Goal: Information Seeking & Learning: Learn about a topic

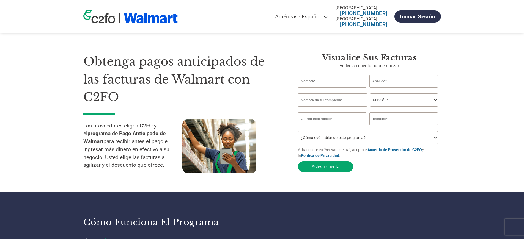
select select "es-MX"
click at [324, 18] on select "Americas - English Américas - Español Américas - Português Amériques - Français…" at bounding box center [268, 16] width 128 height 6
click at [258, 97] on h1 "Obtenga pagos anticipados de las facturas de Walmart con C2FO" at bounding box center [182, 79] width 198 height 53
click at [286, 56] on div "Obtenga pagos anticipados de las facturas de Walmart con C2FO Los proveedores e…" at bounding box center [186, 114] width 206 height 122
click at [274, 64] on h1 "Obtenga pagos anticipados de las facturas de Walmart con C2FO" at bounding box center [182, 79] width 198 height 53
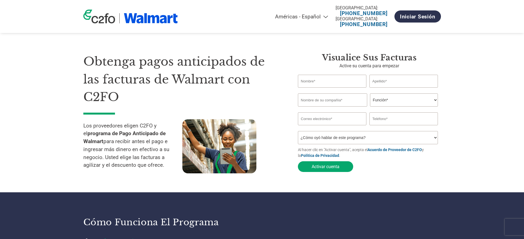
click at [254, 58] on h1 "Obtenga pagos anticipados de las facturas de Walmart con C2FO" at bounding box center [182, 79] width 198 height 53
click at [263, 80] on h1 "Obtenga pagos anticipados de las facturas de Walmart con C2FO" at bounding box center [182, 79] width 198 height 53
click at [204, 75] on h1 "Obtenga pagos anticipados de las facturas de Walmart con C2FO" at bounding box center [182, 79] width 198 height 53
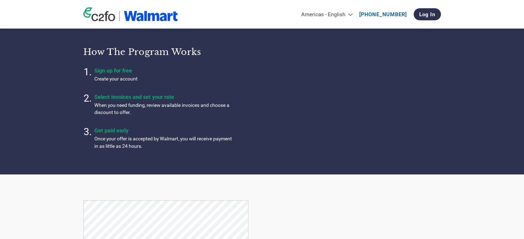
select select "es-MX"
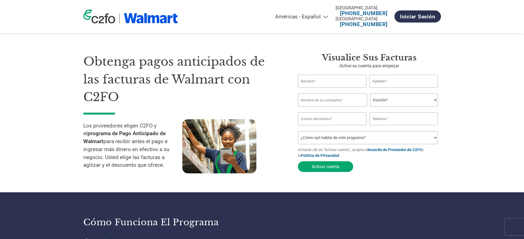
click at [477, 71] on section "Obtenga pagos anticipados de las facturas de Walmart con C2FO Los proveedores e…" at bounding box center [262, 107] width 524 height 170
select select "es-MX"
click at [283, 102] on div "Obtenga pagos anticipados de las facturas de Walmart con C2FO Los proveedores e…" at bounding box center [186, 114] width 206 height 122
select select "es-MX"
click at [269, 98] on h1 "Obtenga pagos anticipados de las facturas de Walmart con C2FO" at bounding box center [182, 79] width 198 height 53
